Goal: Communication & Community: Ask a question

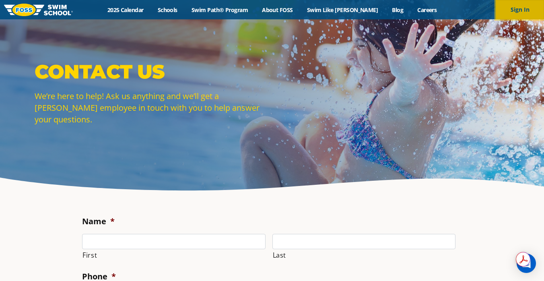
click at [518, 8] on button "Sign In" at bounding box center [520, 9] width 48 height 19
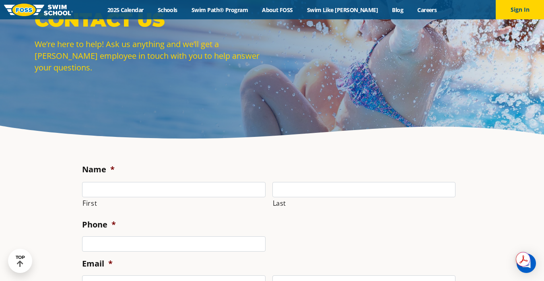
scroll to position [58, 0]
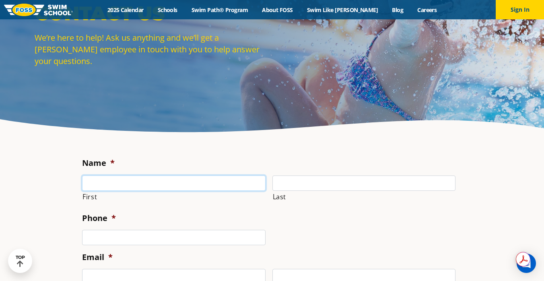
click at [107, 186] on input "First" at bounding box center [174, 183] width 184 height 15
type input "Victoria"
type input "[PERSON_NAME]"
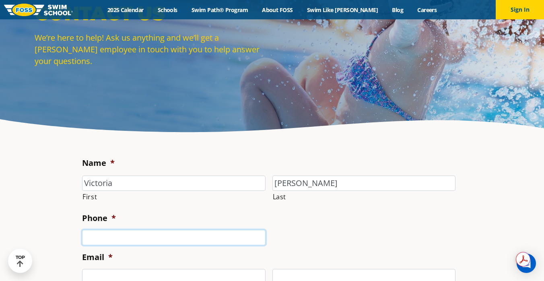
type input "6126700099"
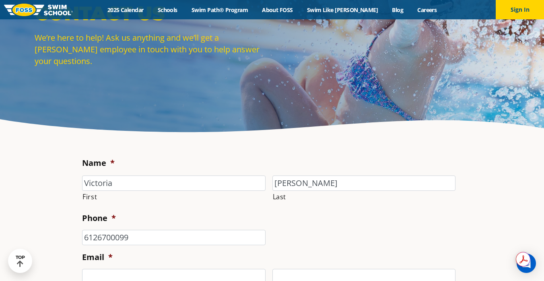
type input "[EMAIL_ADDRESS][DOMAIN_NAME]"
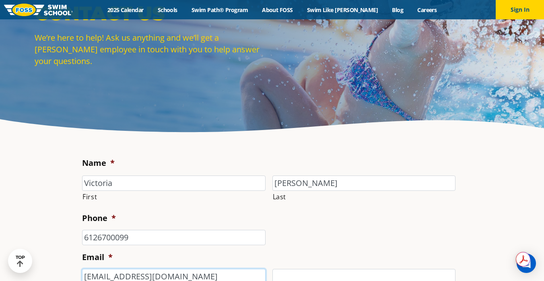
type input "[EMAIL_ADDRESS][DOMAIN_NAME]"
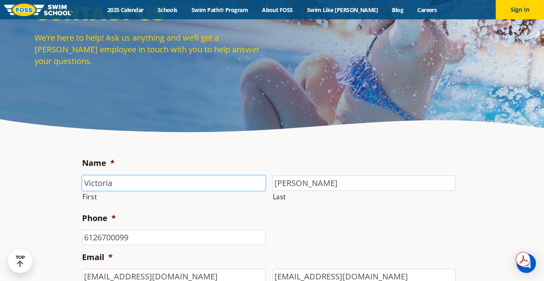
type input "[PHONE_NUMBER]"
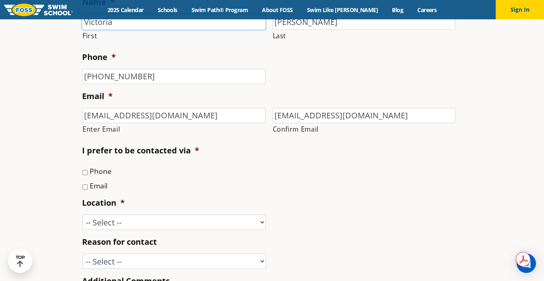
scroll to position [220, 0]
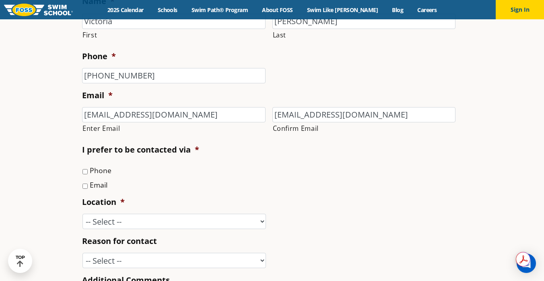
click at [85, 174] on input "Phone" at bounding box center [85, 171] width 5 height 5
checkbox input "true"
click at [85, 189] on input "Email" at bounding box center [85, 186] width 5 height 5
checkbox input "true"
click at [129, 229] on select "-- Select -- [GEOGRAPHIC_DATA], [GEOGRAPHIC_DATA] [GEOGRAPHIC_DATA] [GEOGRAPHIC…" at bounding box center [175, 221] width 184 height 15
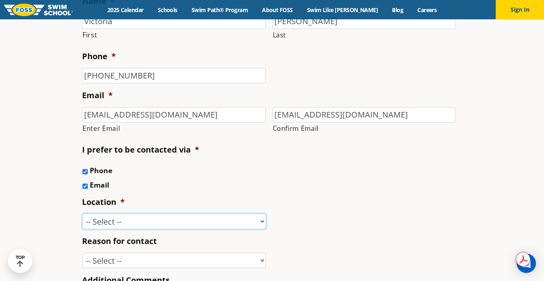
select select "VAD"
click at [83, 229] on select "-- Select -- [GEOGRAPHIC_DATA], [GEOGRAPHIC_DATA] [GEOGRAPHIC_DATA] [GEOGRAPHIC…" at bounding box center [175, 221] width 184 height 15
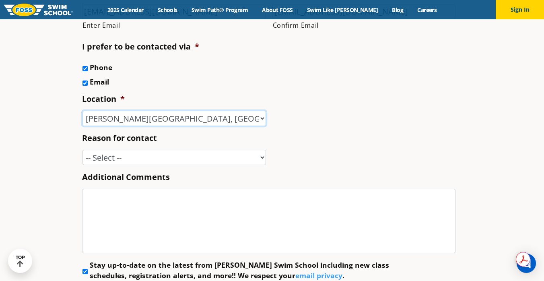
scroll to position [324, 0]
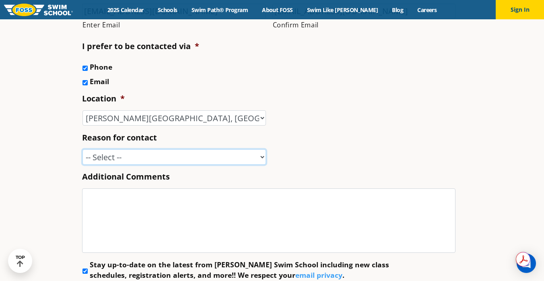
click at [260, 165] on select "-- Select -- Enrollment issue Program question What level is best for my child?…" at bounding box center [175, 156] width 184 height 15
select select "Speak with a manager"
click at [83, 165] on select "-- Select -- Enrollment issue Program question What level is best for my child?…" at bounding box center [175, 156] width 184 height 15
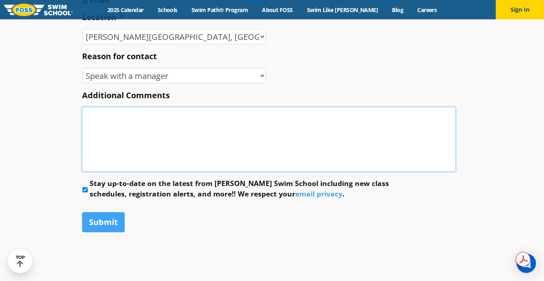
click at [106, 151] on textarea "Additional Comments" at bounding box center [269, 139] width 374 height 64
